Goal: Information Seeking & Learning: Learn about a topic

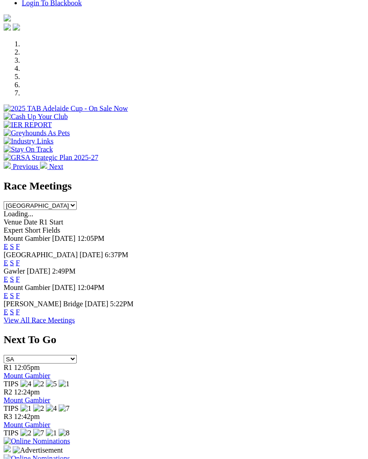
scroll to position [264, 0]
click at [20, 259] on link "F" at bounding box center [18, 263] width 4 height 8
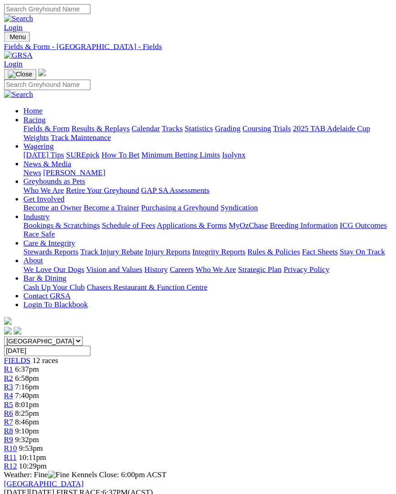
scroll to position [2, 0]
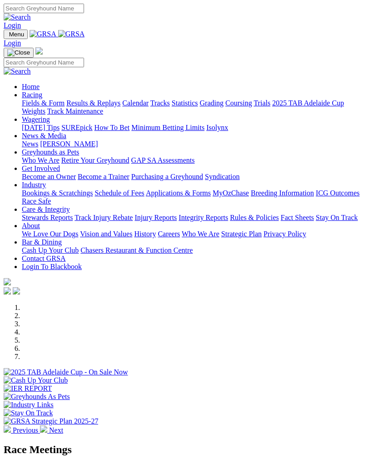
scroll to position [264, 0]
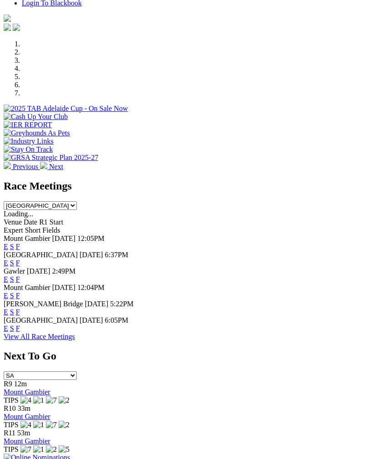
click at [20, 276] on link "F" at bounding box center [18, 280] width 4 height 8
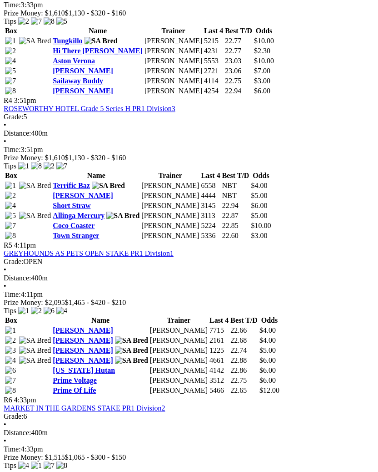
scroll to position [828, 0]
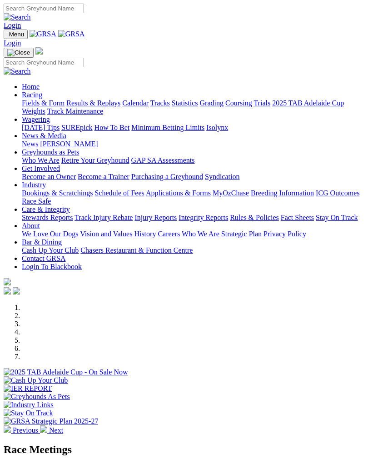
scroll to position [264, 0]
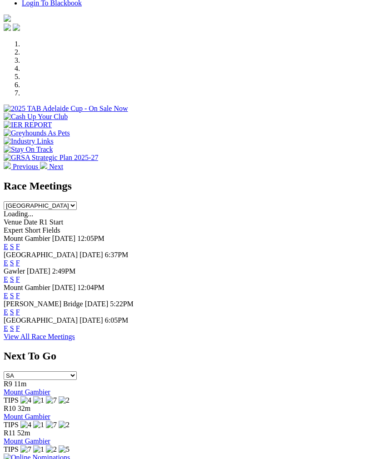
click at [20, 276] on link "F" at bounding box center [18, 280] width 4 height 8
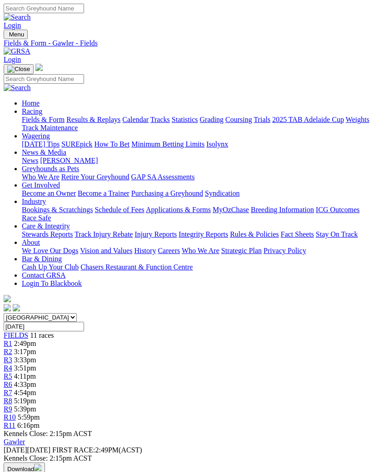
scroll to position [1, 0]
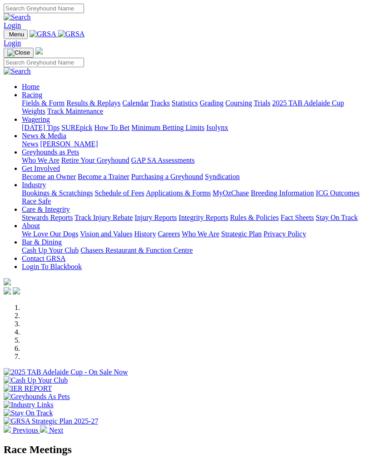
scroll to position [264, 0]
